Goal: Transaction & Acquisition: Purchase product/service

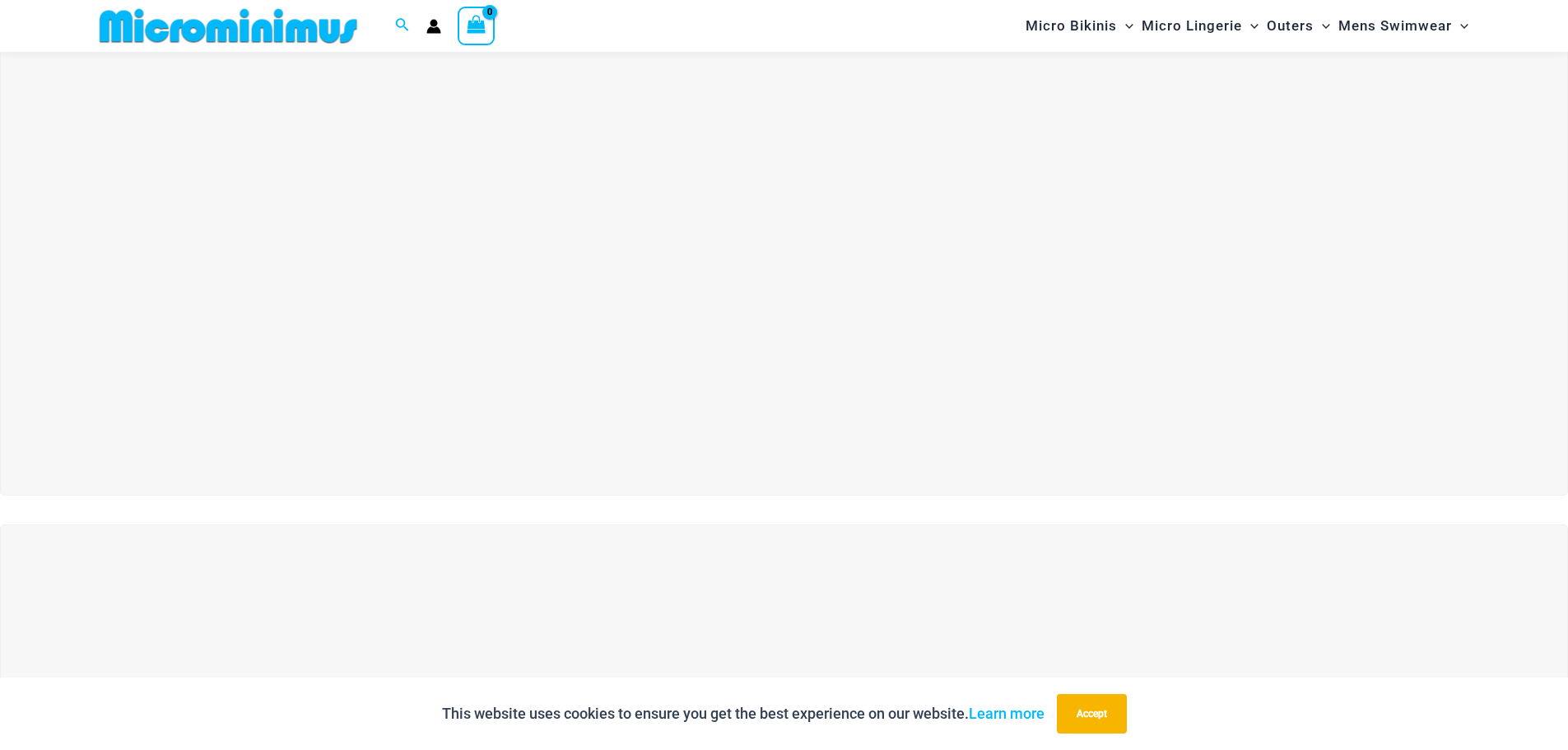
scroll to position [234, 0]
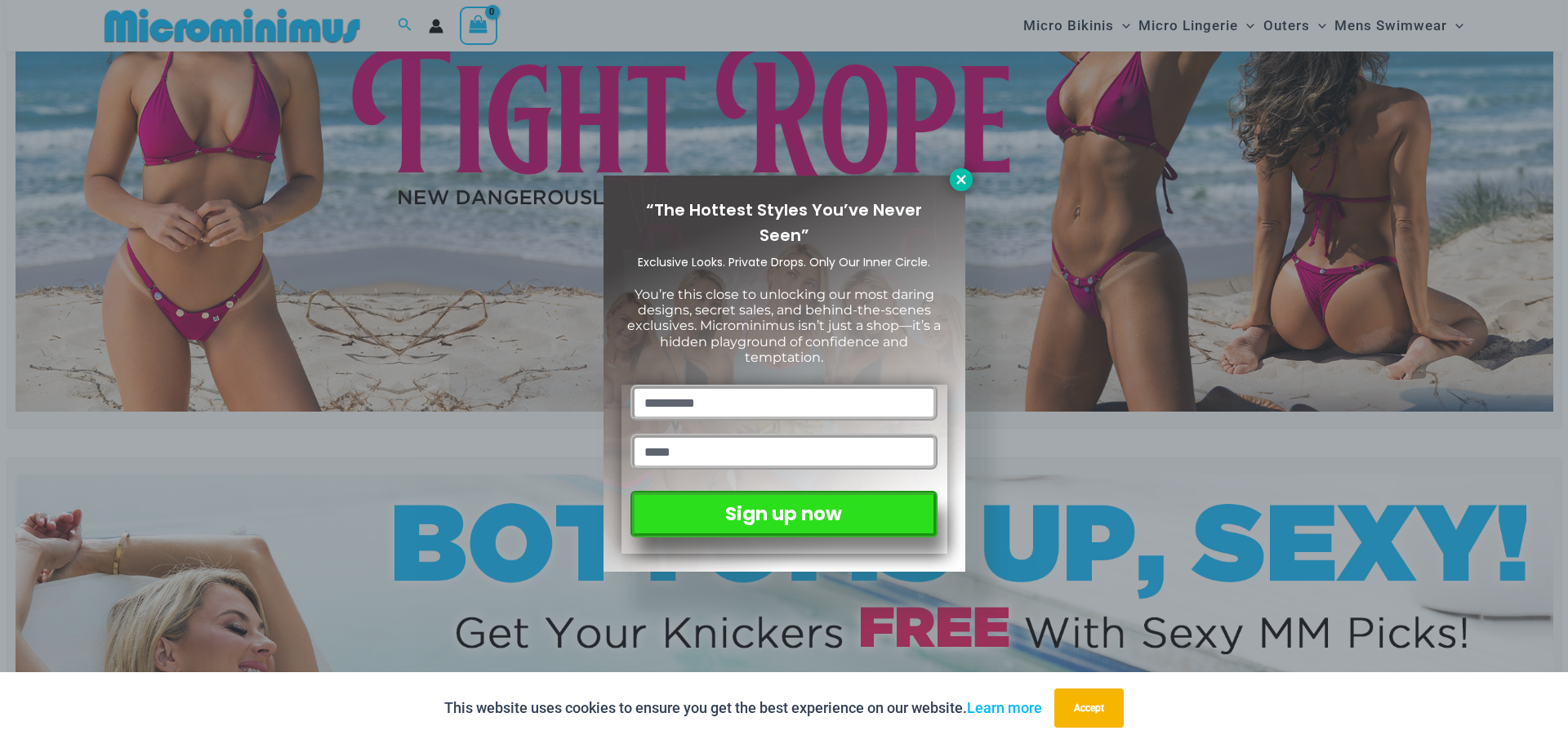
drag, startPoint x: 955, startPoint y: 180, endPoint x: 964, endPoint y: 181, distance: 9.1
click at [958, 180] on icon at bounding box center [960, 179] width 15 height 15
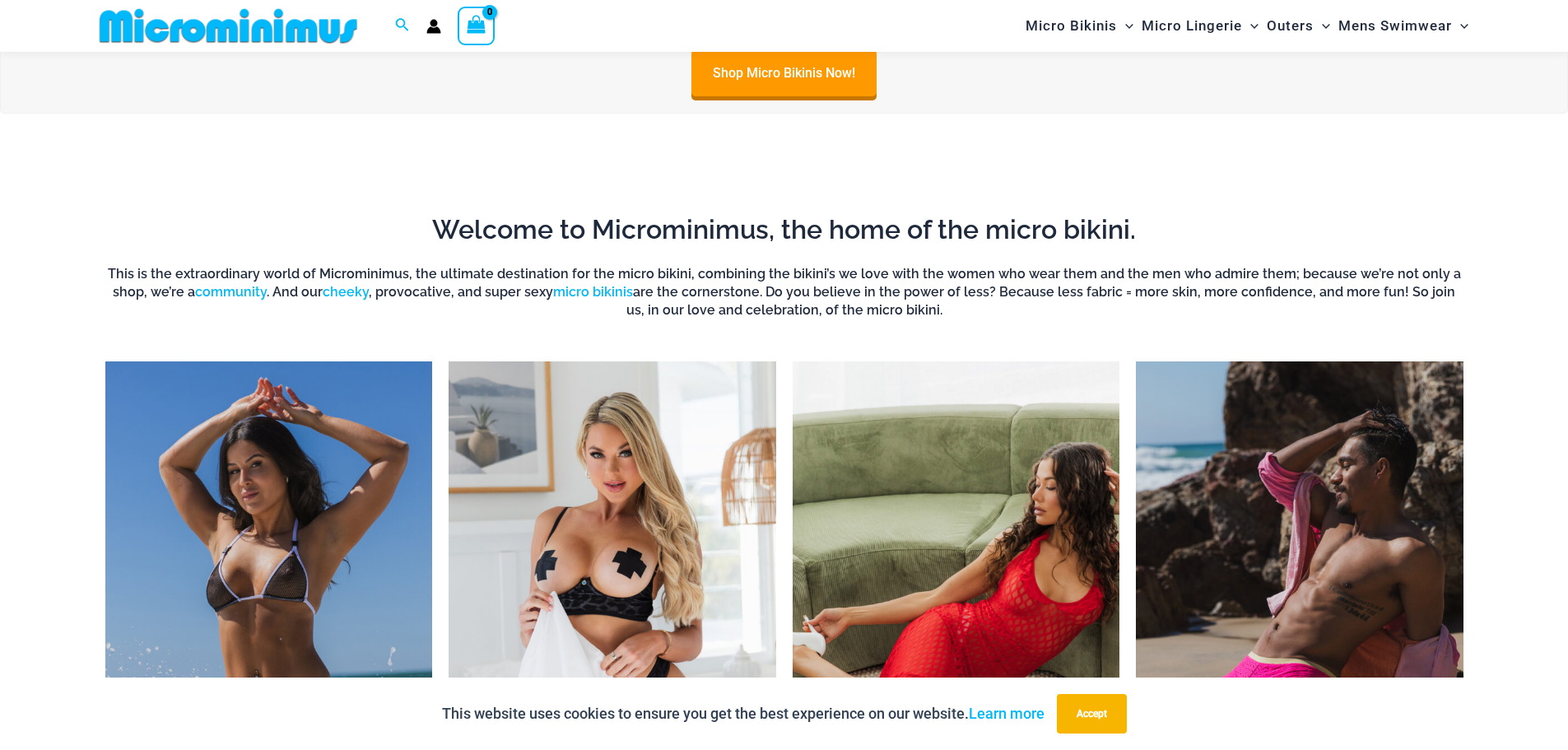
scroll to position [1386, 0]
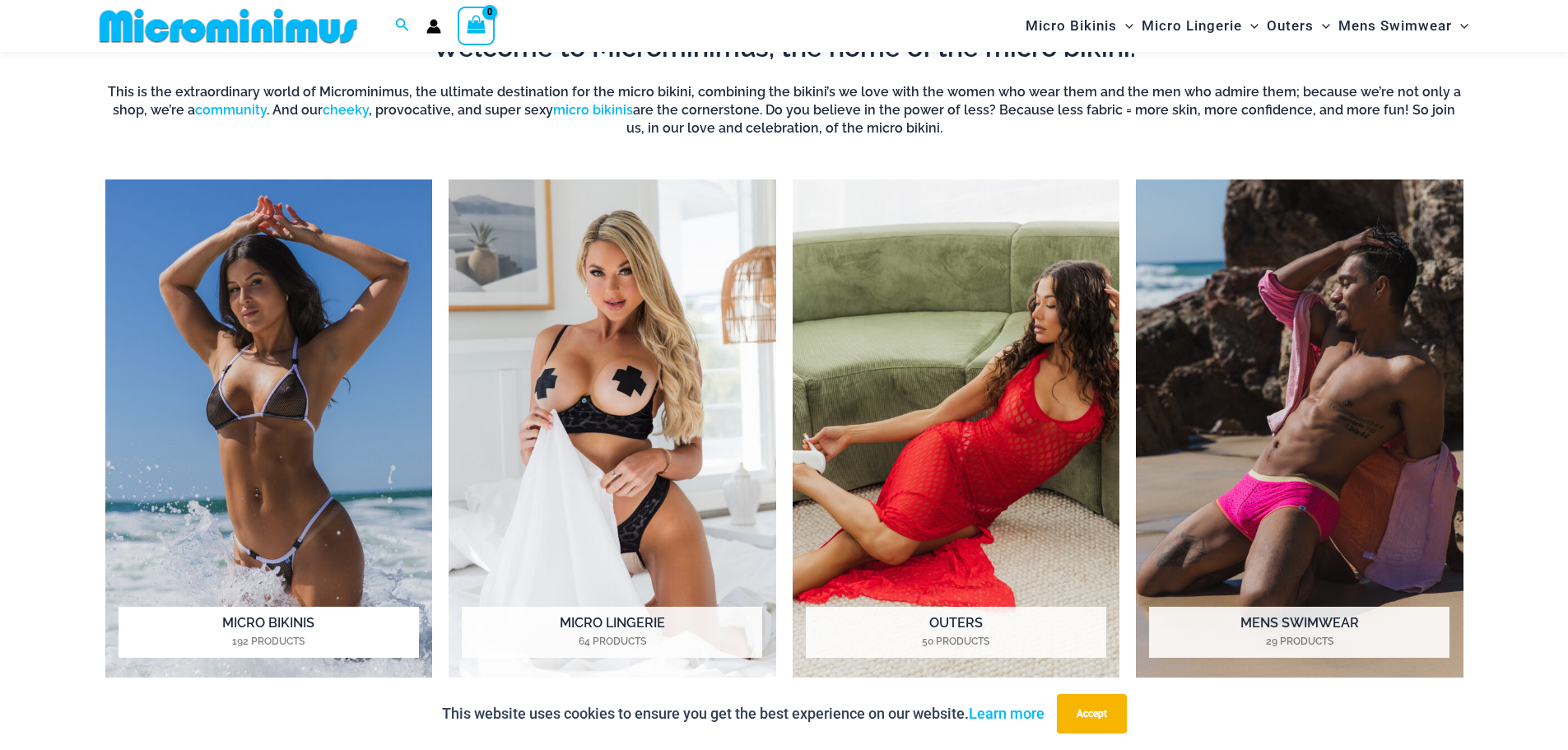
click at [278, 373] on img "Visit product category Micro Bikinis" at bounding box center [269, 431] width 327 height 503
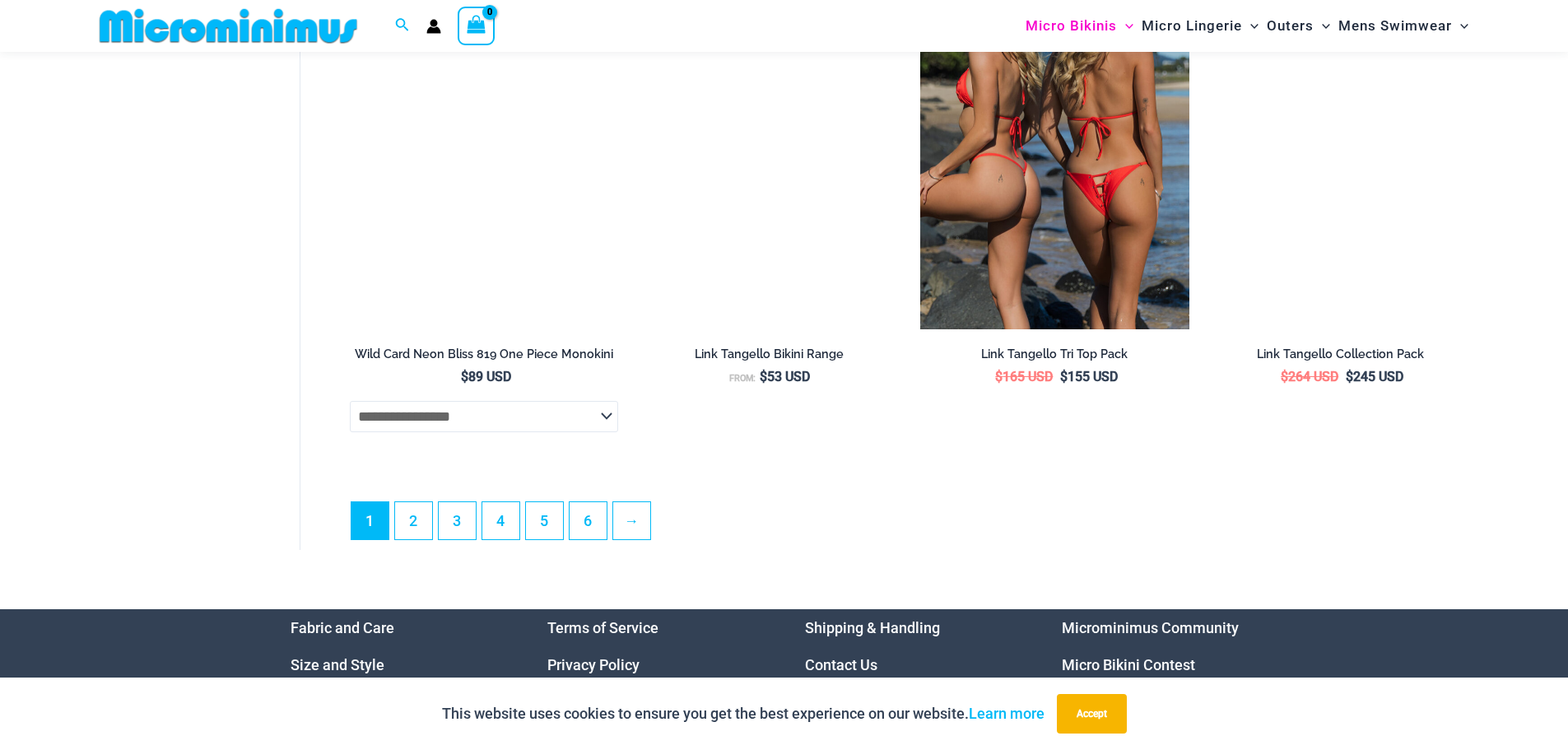
scroll to position [4766, 0]
